Goal: Task Accomplishment & Management: Manage account settings

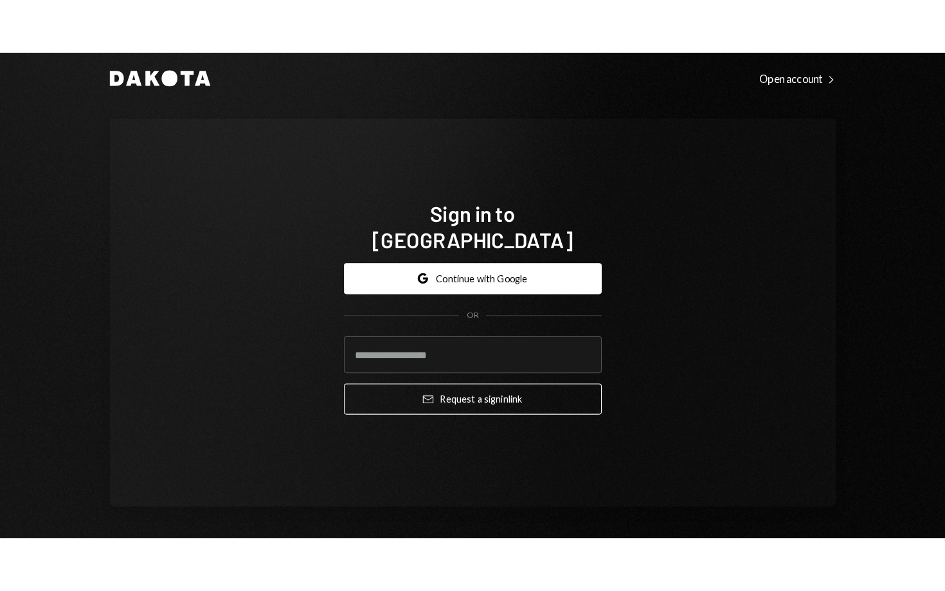
scroll to position [13, 0]
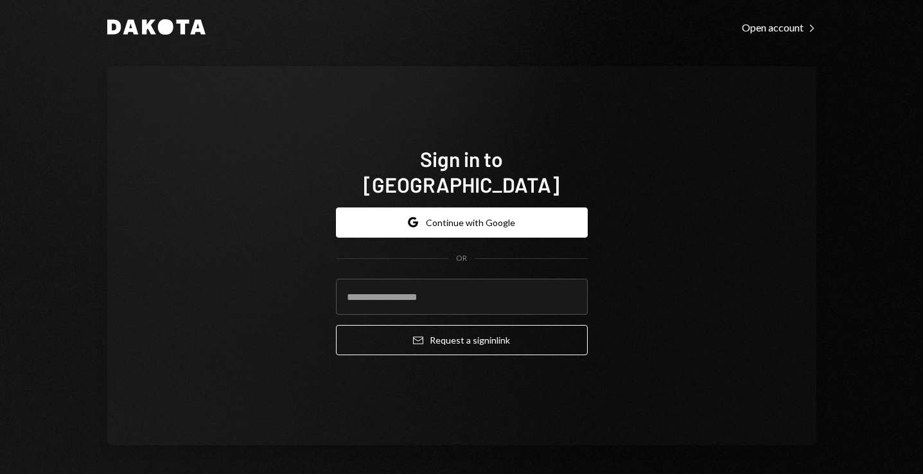
click at [42, 335] on div "Dakota Open account Right Caret Sign in to [GEOGRAPHIC_DATA] Google Continue wi…" at bounding box center [461, 237] width 923 height 474
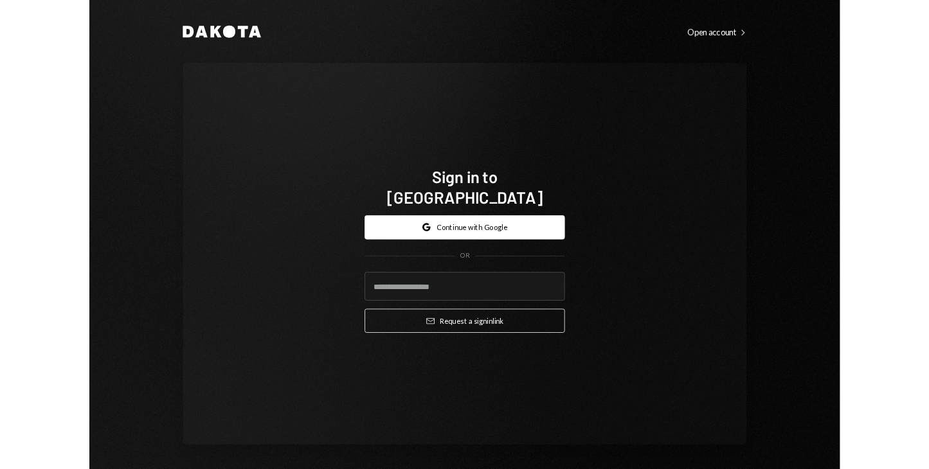
scroll to position [0, 0]
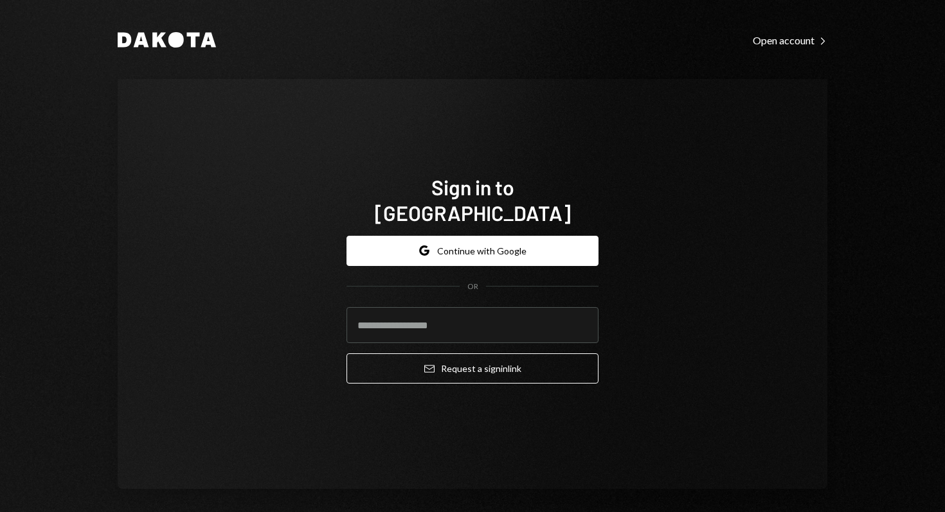
click at [542, 49] on div "Dakota Open account Right Caret Sign in to [GEOGRAPHIC_DATA] Google Continue wi…" at bounding box center [472, 260] width 771 height 520
